Goal: Navigation & Orientation: Find specific page/section

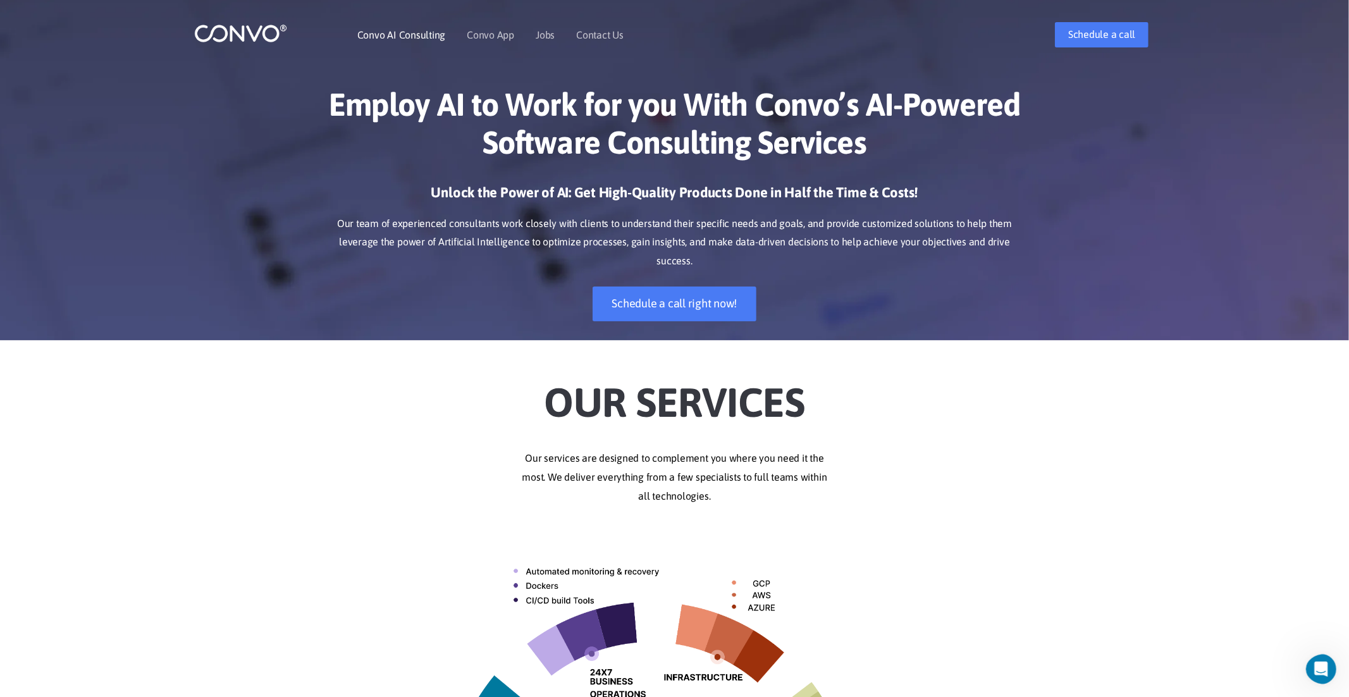
click at [392, 40] on li "Convo AI Consulting" at bounding box center [401, 35] width 88 height 54
click at [395, 39] on link "Convo AI Consulting" at bounding box center [401, 35] width 88 height 10
click at [499, 35] on link "Convo App" at bounding box center [490, 35] width 47 height 10
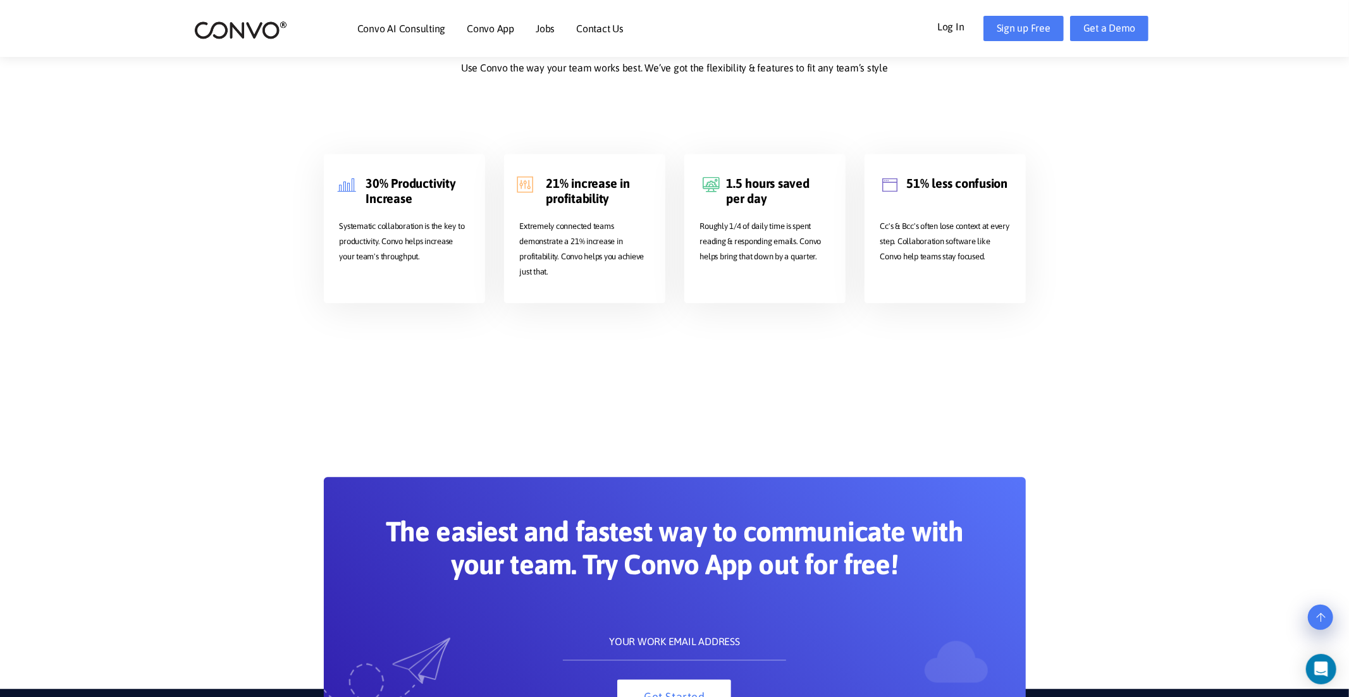
scroll to position [2683, 0]
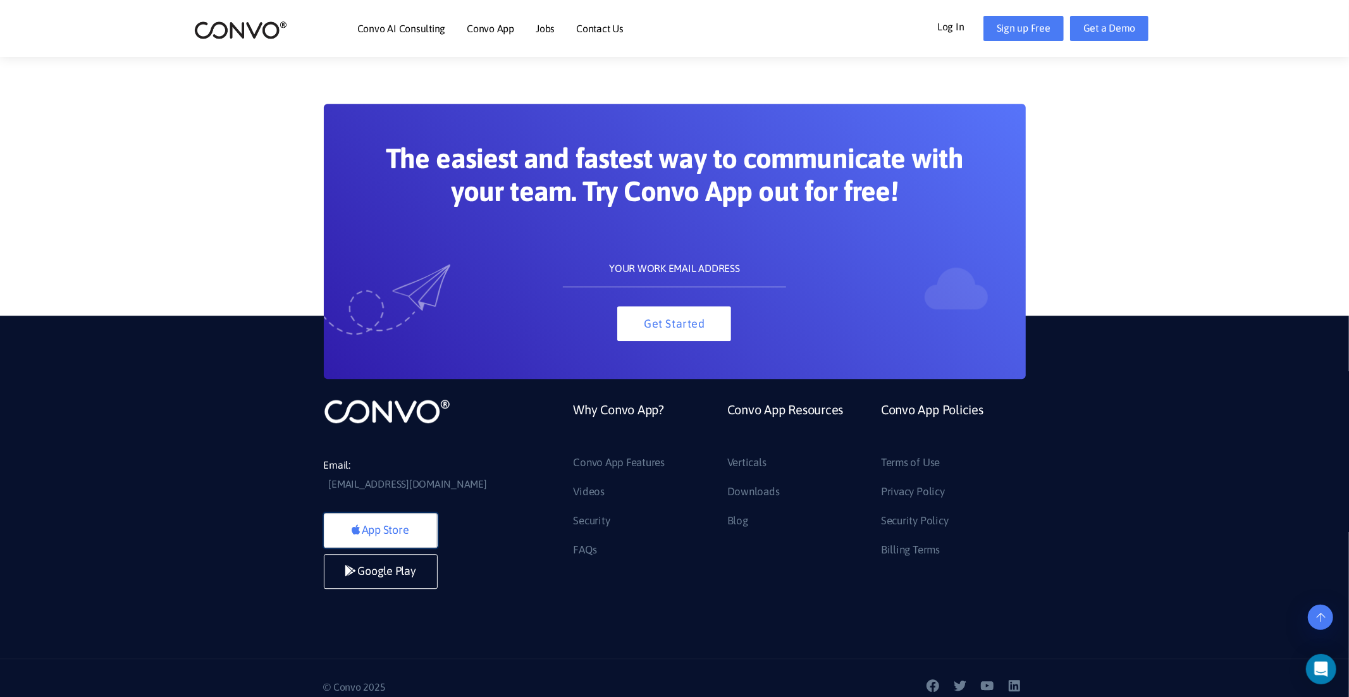
click at [392, 523] on link "App Store" at bounding box center [381, 530] width 114 height 35
click at [679, 276] on input "text" at bounding box center [674, 268] width 223 height 38
click at [176, 245] on section "The easiest and fastest way to communicate with your team. Try Convo App out fo…" at bounding box center [674, 204] width 1349 height 352
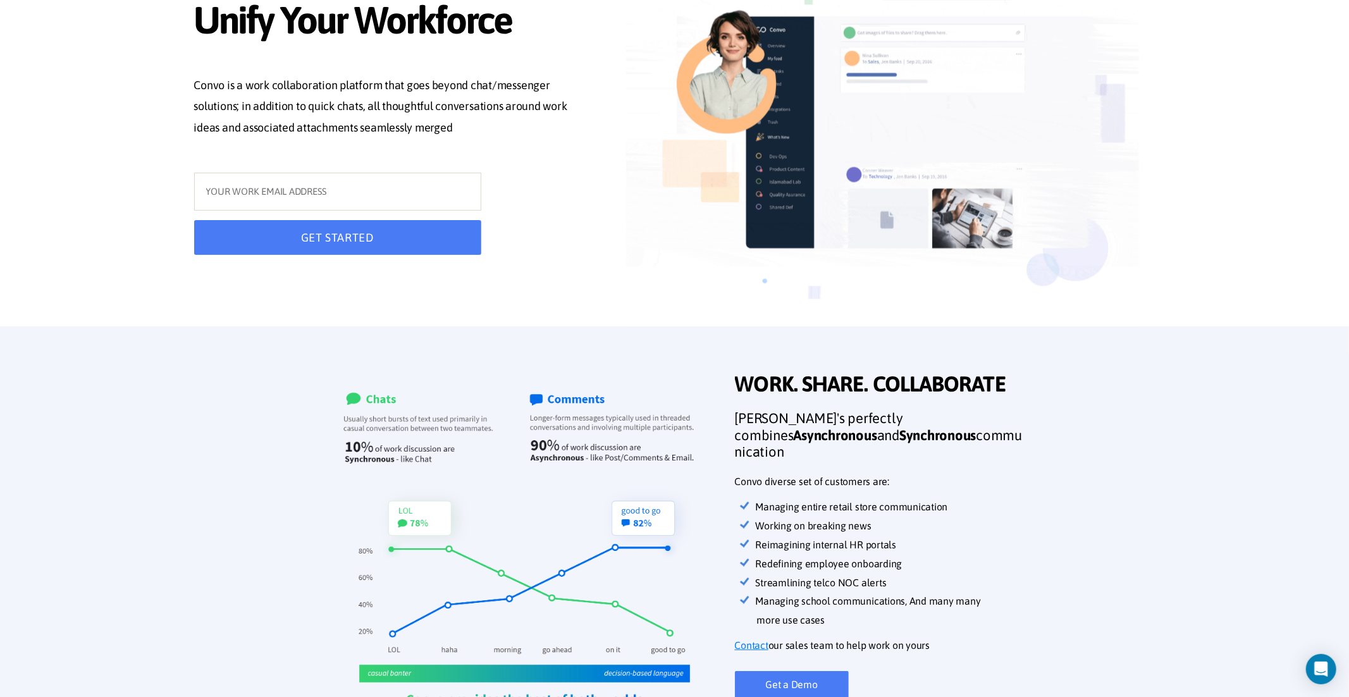
scroll to position [0, 0]
